Goal: Navigation & Orientation: Find specific page/section

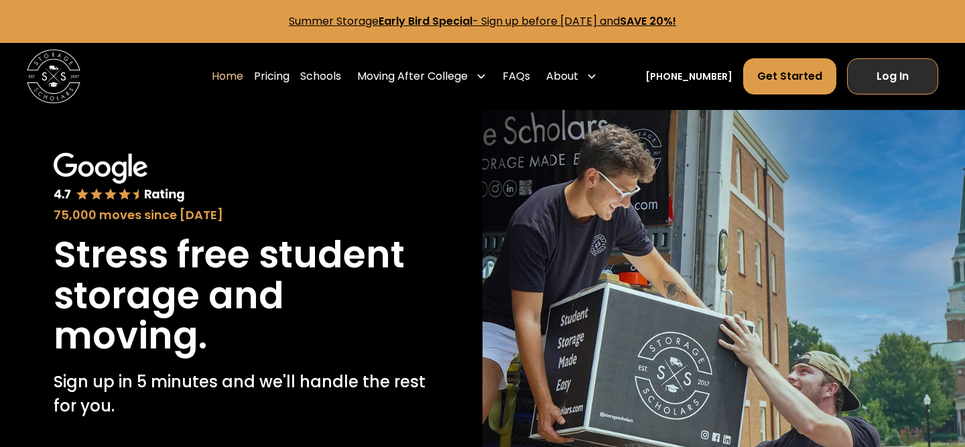
click at [893, 76] on link "Log In" at bounding box center [892, 76] width 91 height 36
click at [872, 79] on link "Log In" at bounding box center [892, 76] width 91 height 36
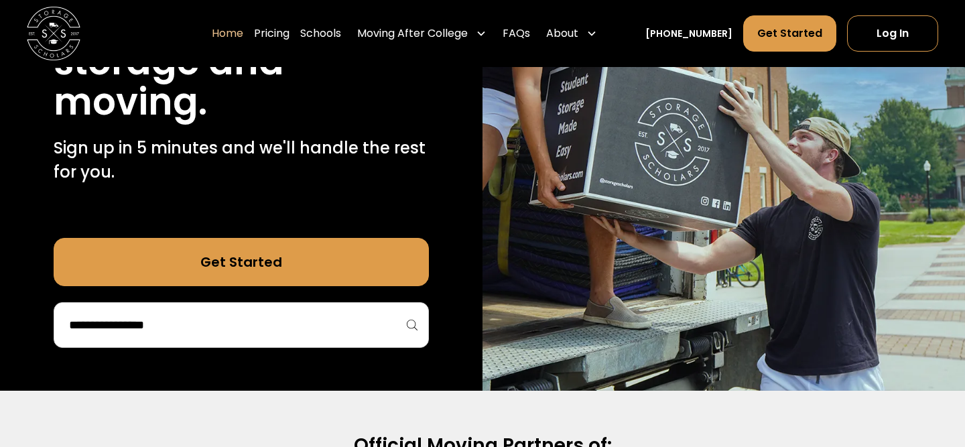
scroll to position [218, 0]
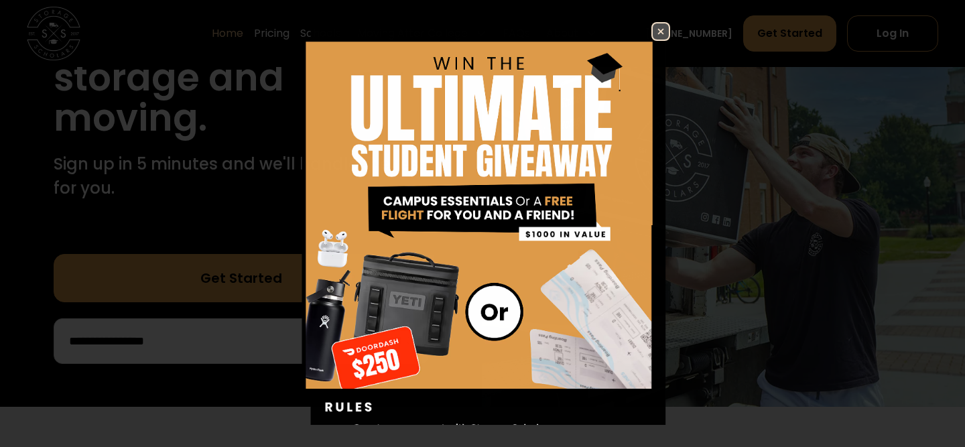
click at [885, 38] on div "Enter Giveaway" at bounding box center [482, 223] width 965 height 447
click at [653, 31] on img at bounding box center [661, 31] width 16 height 16
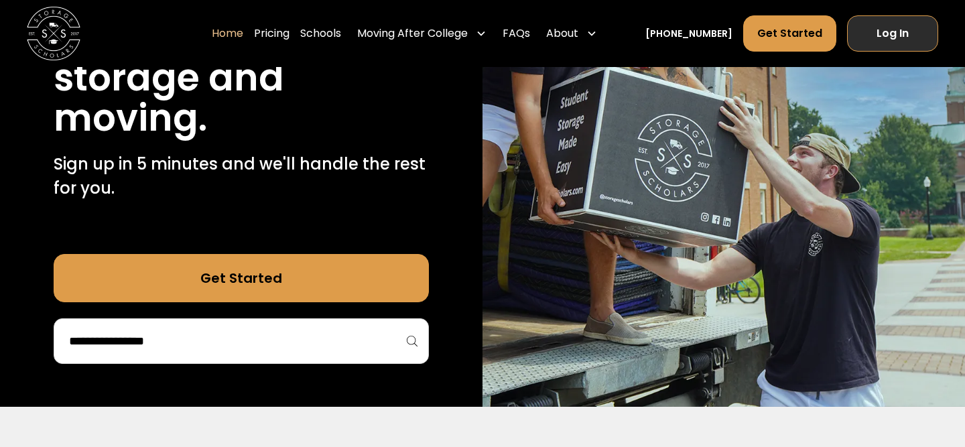
click at [865, 32] on link "Log In" at bounding box center [892, 33] width 91 height 36
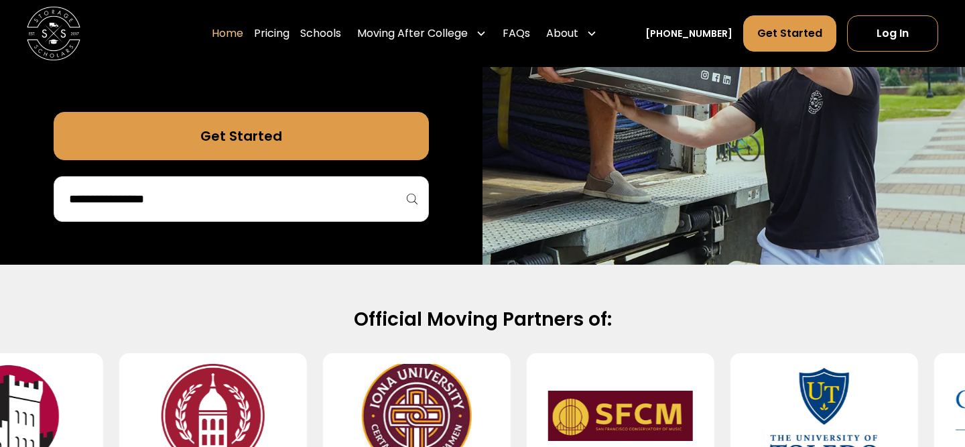
scroll to position [375, 0]
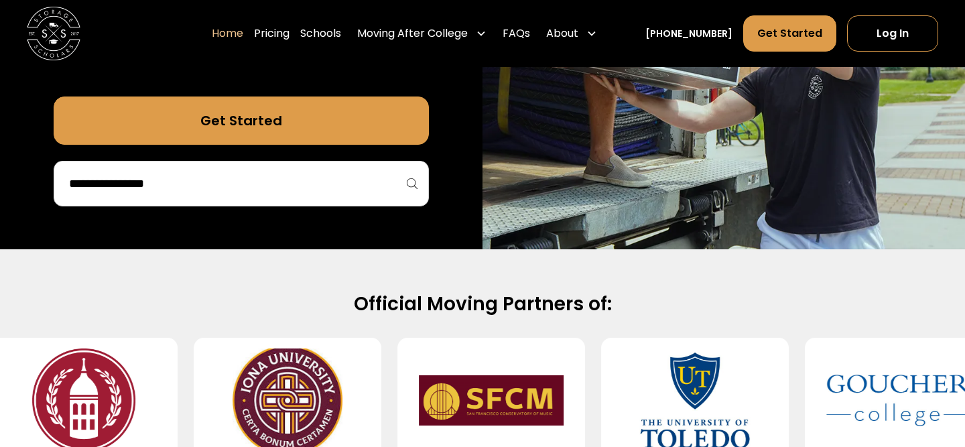
click at [215, 200] on div at bounding box center [241, 184] width 375 height 46
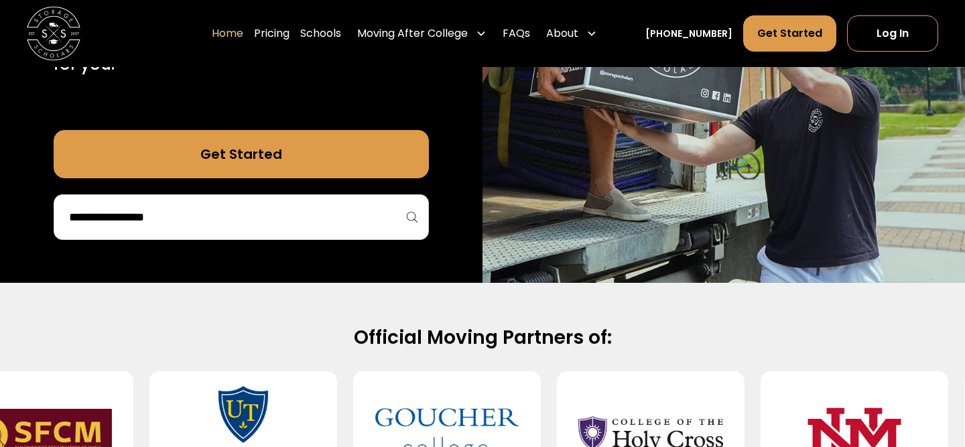
scroll to position [237, 0]
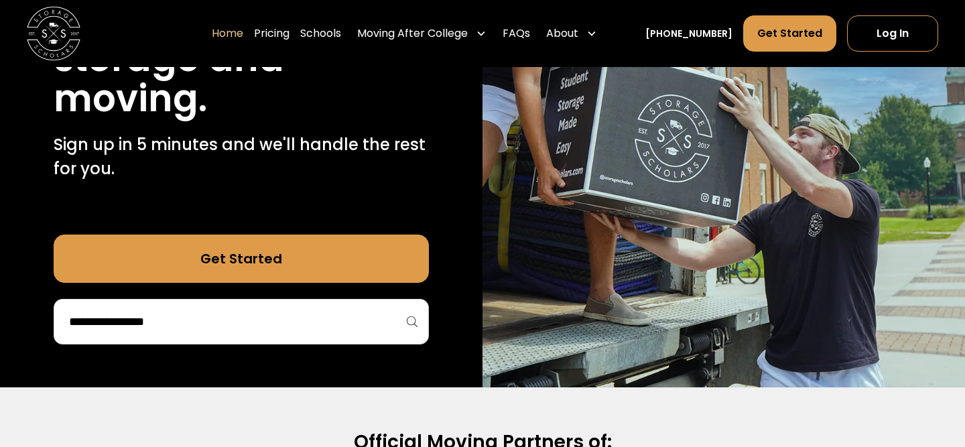
click at [195, 257] on link "Get Started" at bounding box center [241, 259] width 375 height 48
